Goal: Information Seeking & Learning: Learn about a topic

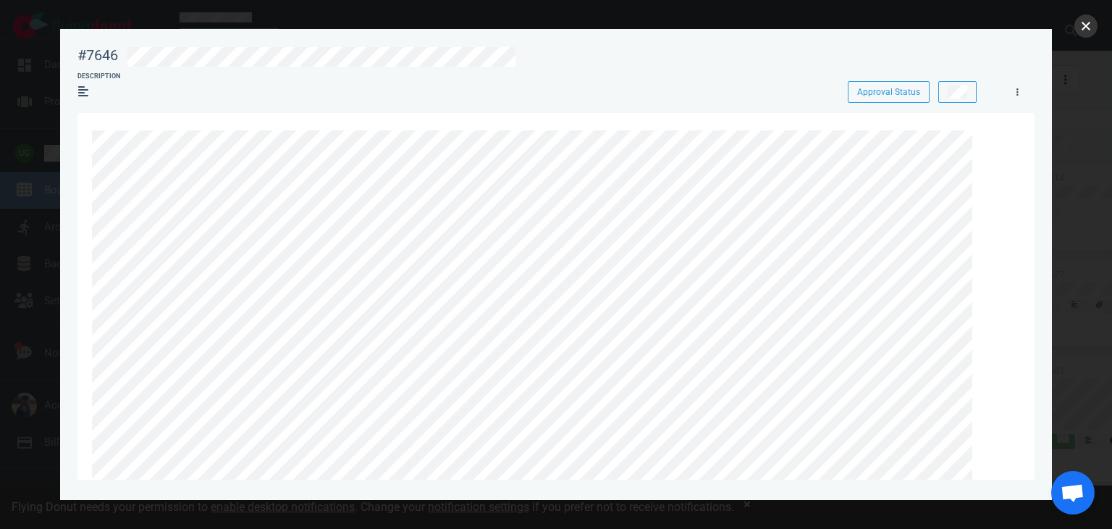
click at [1087, 28] on button "close" at bounding box center [1086, 25] width 23 height 23
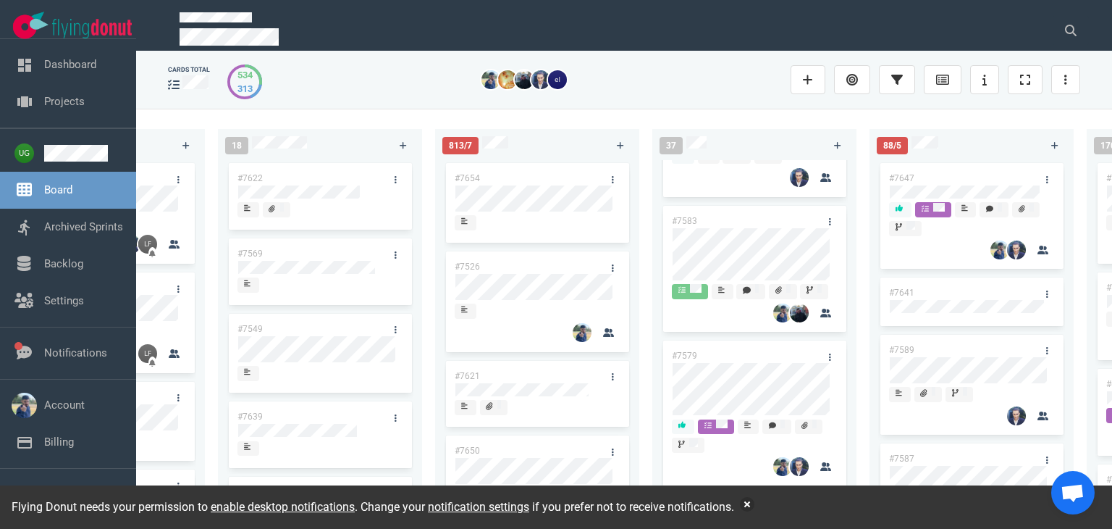
scroll to position [253, 0]
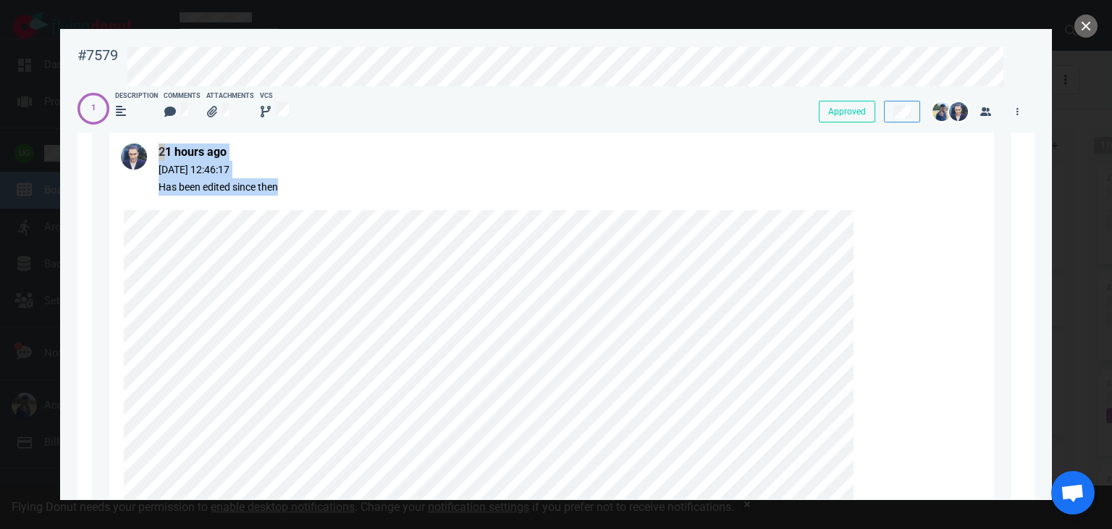
scroll to position [794, 0]
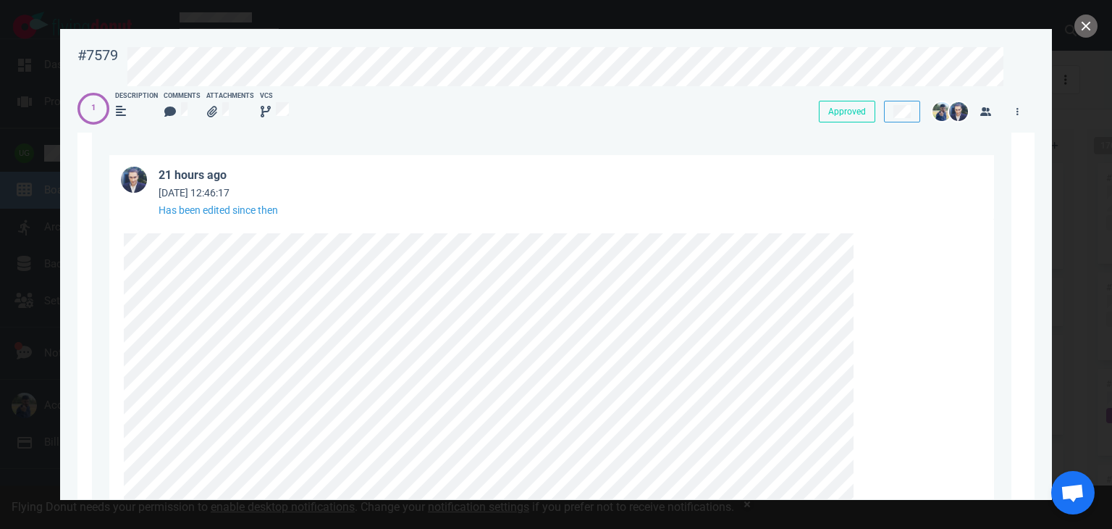
click at [417, 218] on article "21 hours ago [DATE] 12:46:17 Has been edited since then" at bounding box center [551, 187] width 885 height 64
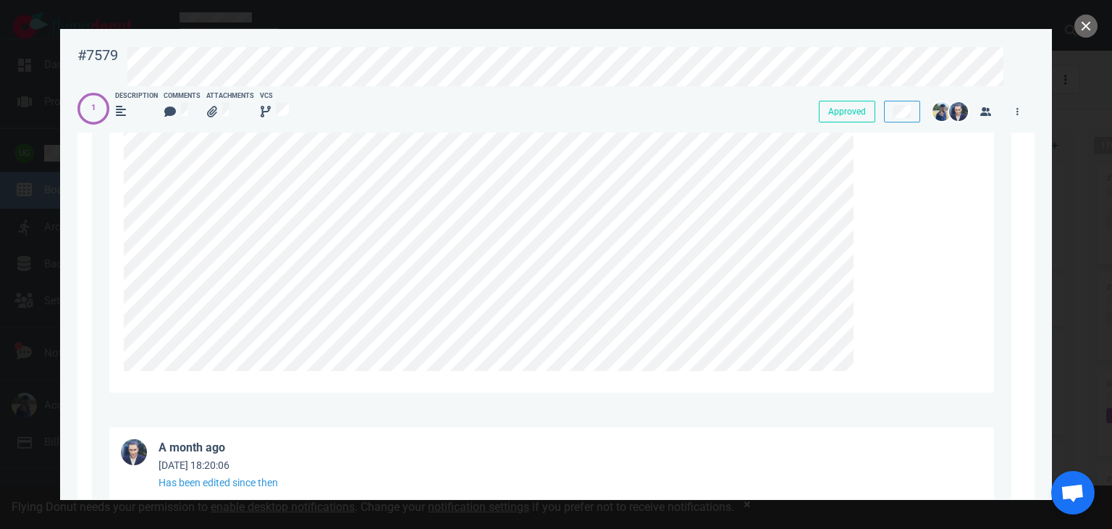
scroll to position [1259, 0]
click at [114, 188] on div at bounding box center [551, 74] width 885 height 642
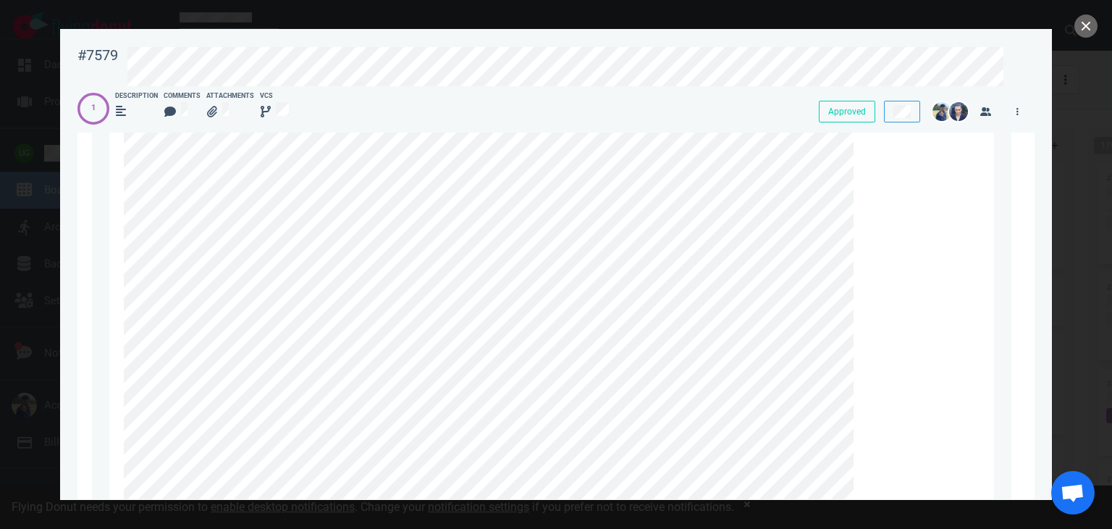
scroll to position [858, 0]
click at [92, 212] on div "21 hours ago [DATE] 12:46:17 Has been edited since then" at bounding box center [552, 443] width 920 height 741
click at [159, 170] on div at bounding box center [548, 402] width 849 height 606
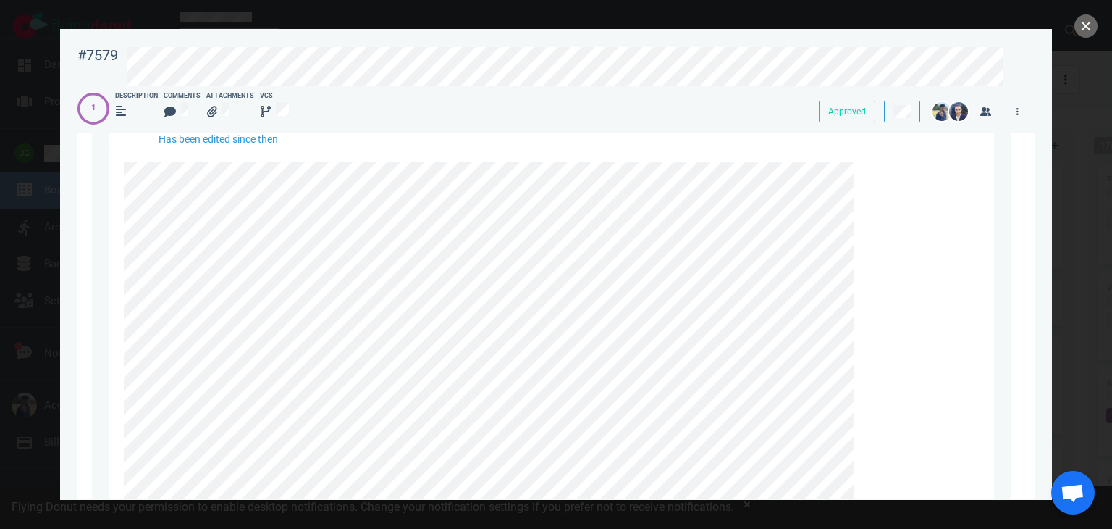
click at [467, 140] on article "21 hours ago [DATE] 12:46:17 Has been edited since then" at bounding box center [551, 116] width 885 height 64
click at [93, 56] on div "#7579" at bounding box center [97, 55] width 41 height 18
copy div "#7579"
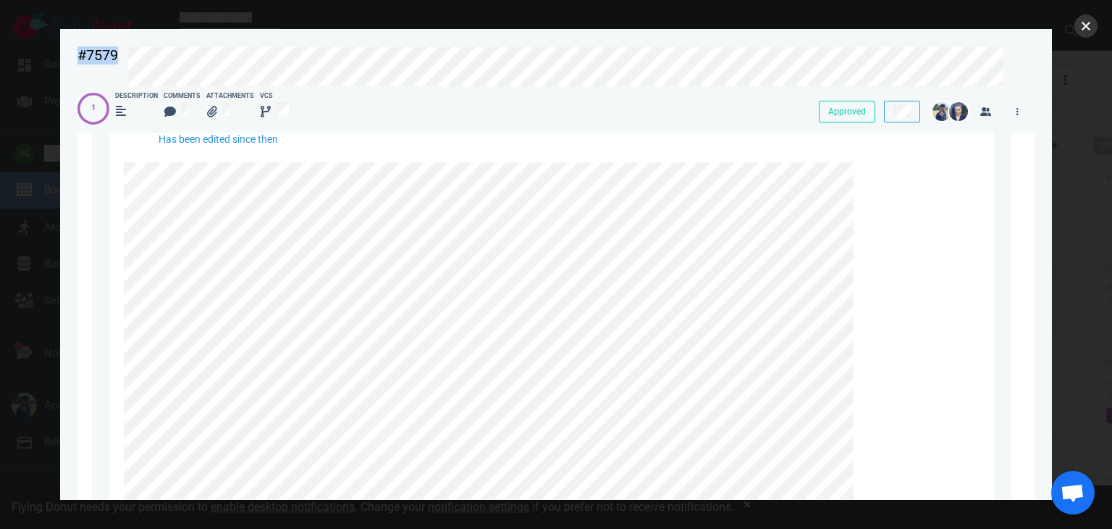
click at [1082, 21] on button "close" at bounding box center [1086, 25] width 23 height 23
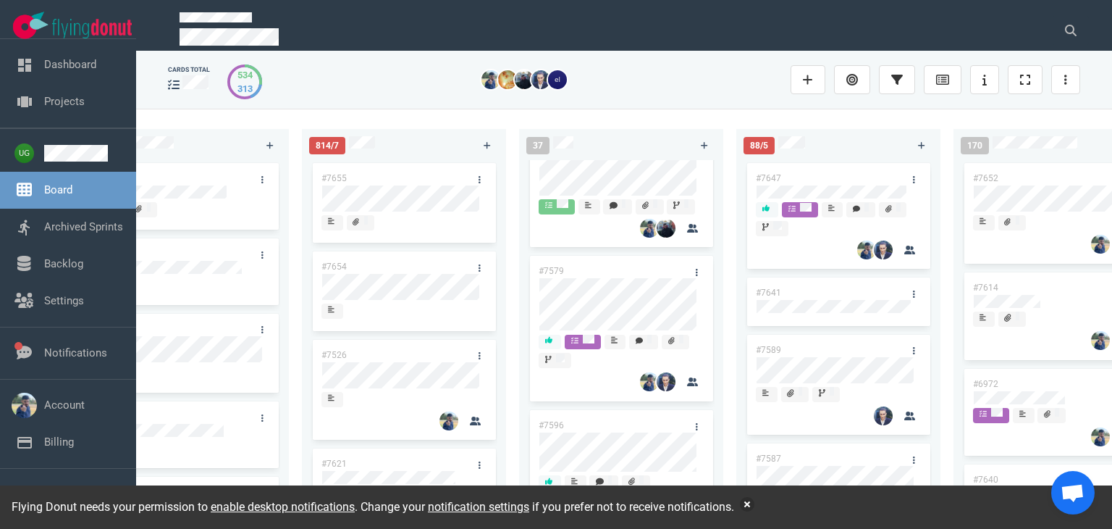
scroll to position [303, 0]
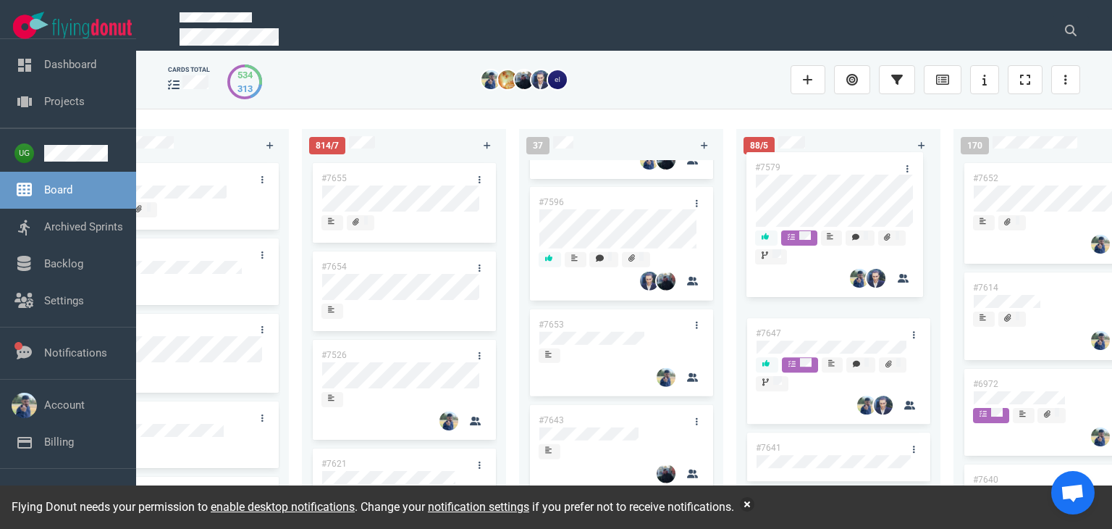
click at [827, 193] on div "223 #7646 #7563 #1948 #1674 #1617 #1660 #362 #4673 51 #7633 #7625 #7602 #7598 #…" at bounding box center [624, 318] width 976 height 419
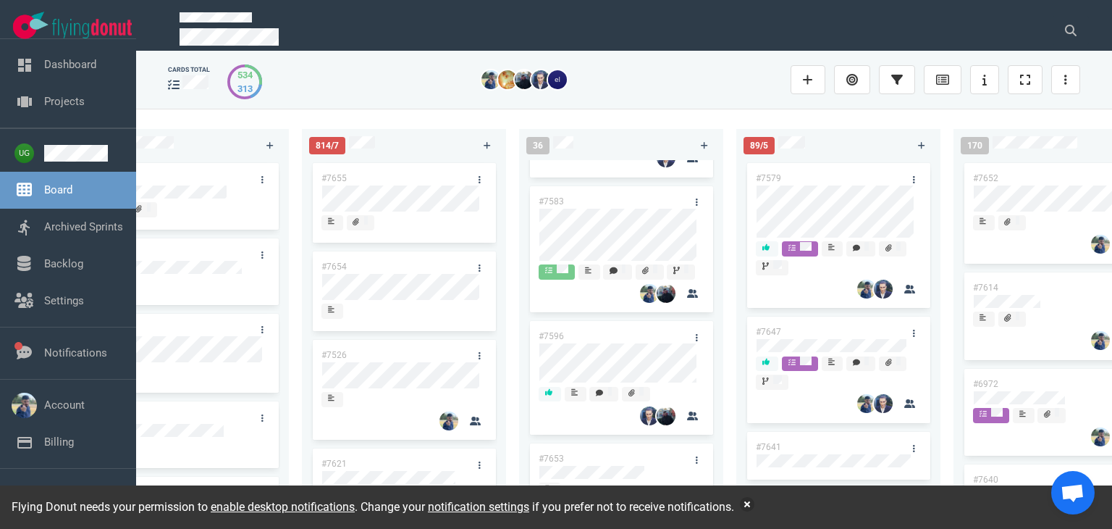
scroll to position [0, 0]
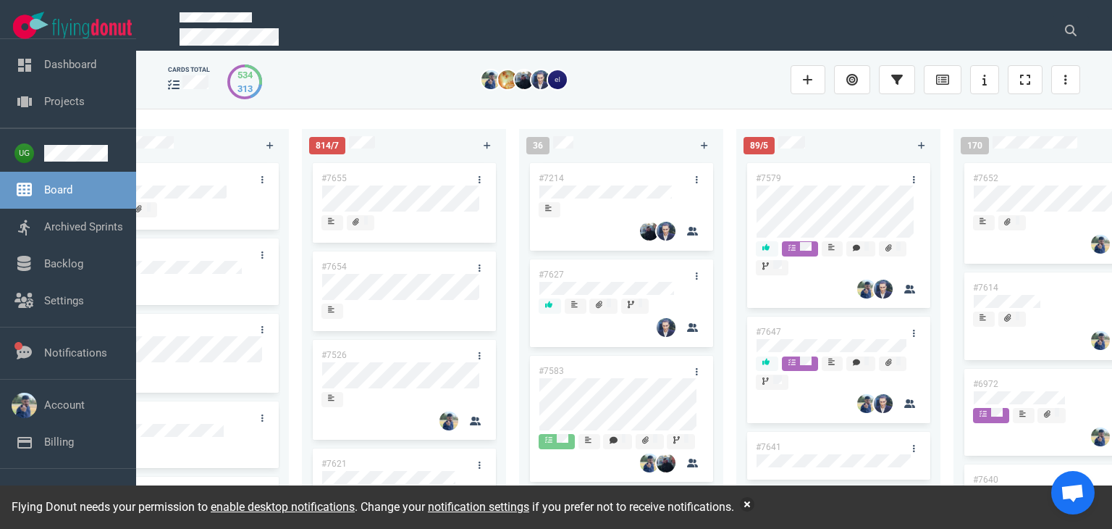
click at [870, 13] on p at bounding box center [608, 18] width 856 height 13
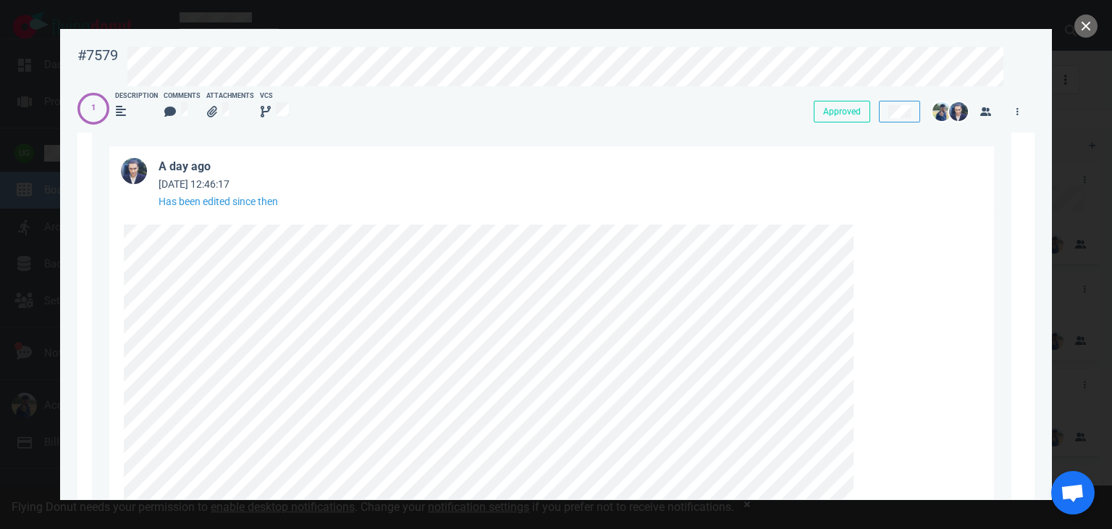
scroll to position [1069, 0]
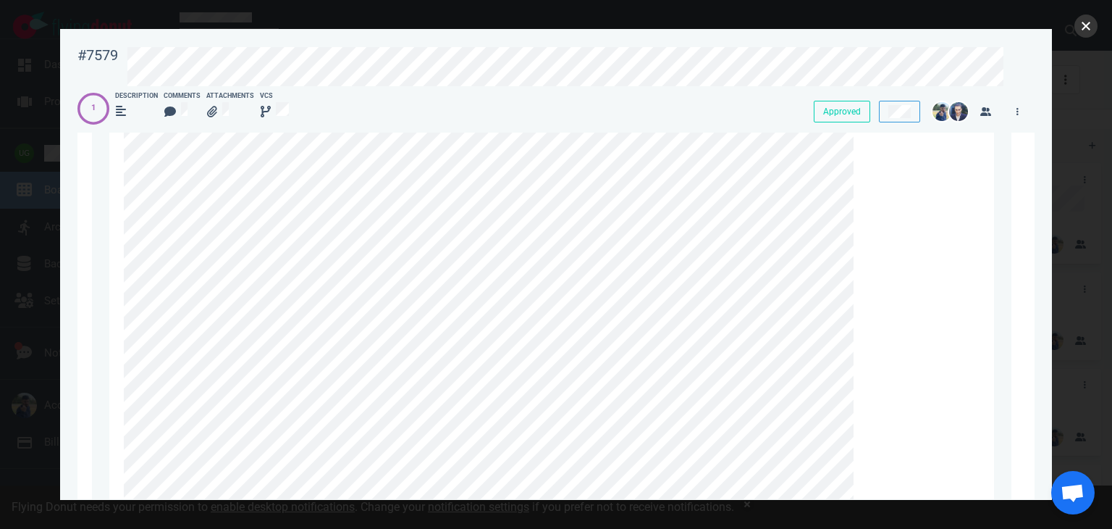
click at [1080, 25] on button "close" at bounding box center [1086, 25] width 23 height 23
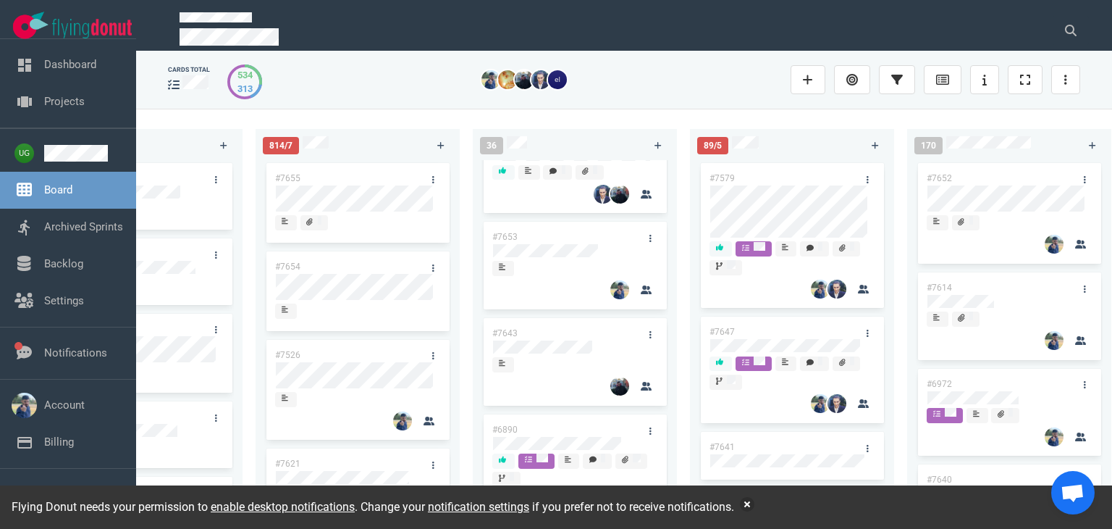
scroll to position [388, 0]
